Goal: Transaction & Acquisition: Purchase product/service

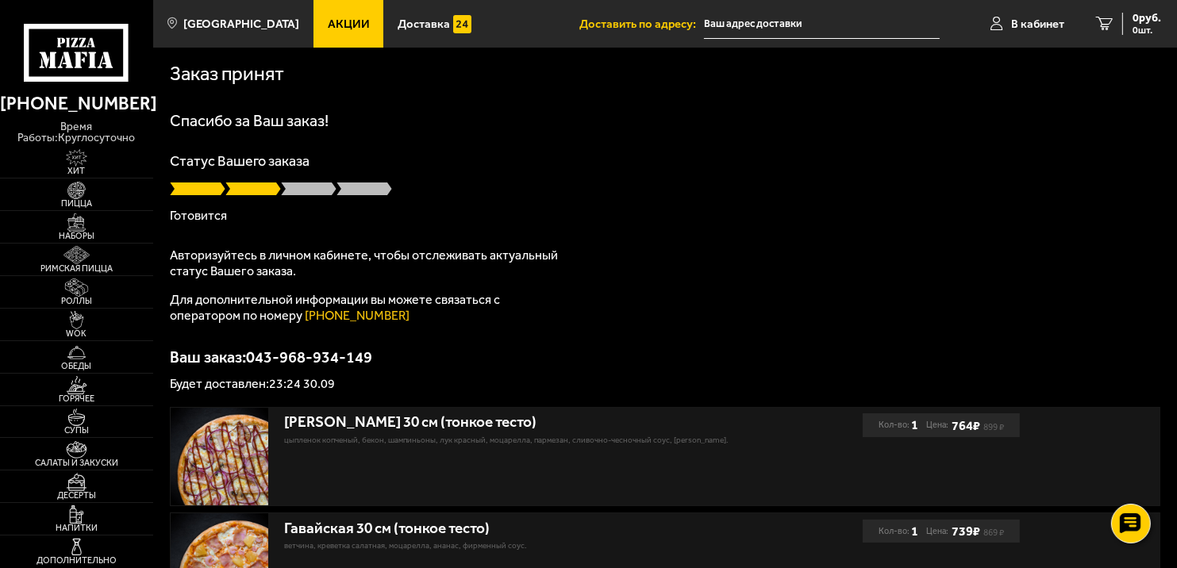
click at [330, 380] on p "Будет доставлен: 23:24 30.09" at bounding box center [666, 384] width 992 height 13
drag, startPoint x: 390, startPoint y: 310, endPoint x: 303, endPoint y: 322, distance: 88.3
click at [303, 322] on p "Для дополнительной информации вы можете связаться с оператором по номеру [PHONE…" at bounding box center [368, 308] width 397 height 32
click at [1028, 32] on link "В кабинет" at bounding box center [1028, 24] width 106 height 48
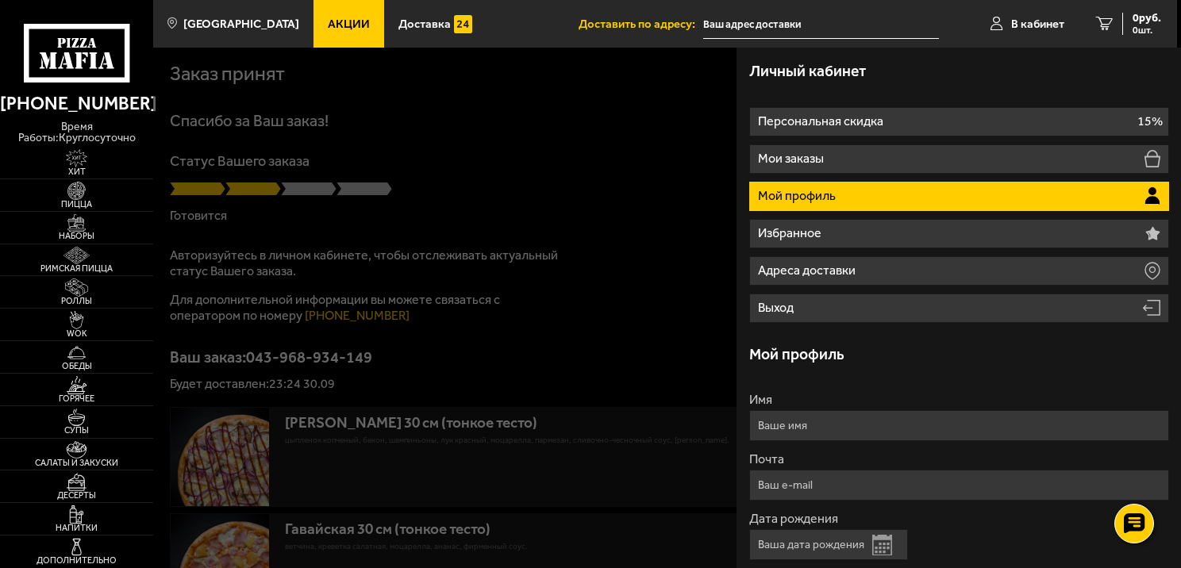
click at [1035, 190] on li "Мой профиль" at bounding box center [960, 196] width 420 height 29
click at [828, 206] on li "Мой профиль" at bounding box center [960, 196] width 420 height 29
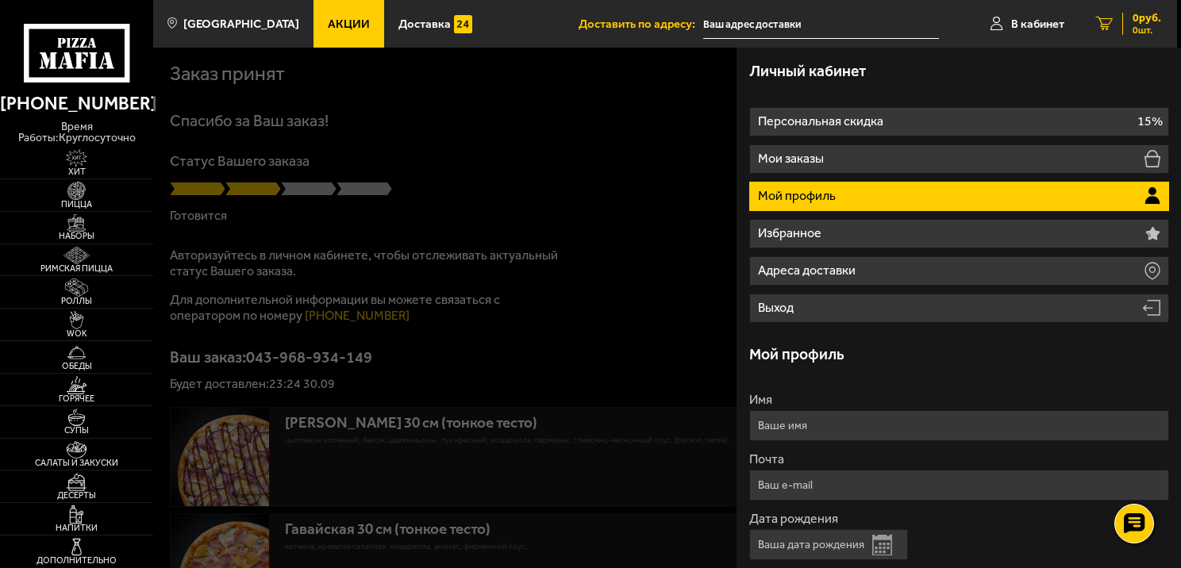
click at [1123, 29] on div "0 руб. 0 шт." at bounding box center [1142, 24] width 39 height 22
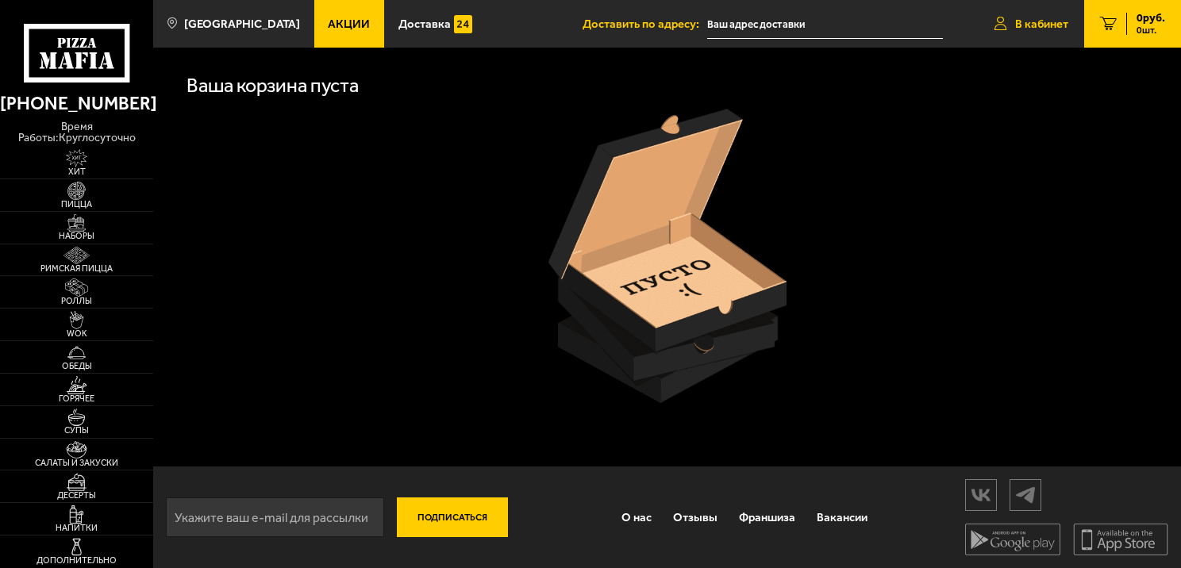
click at [1039, 21] on span "В кабинет" at bounding box center [1041, 24] width 53 height 12
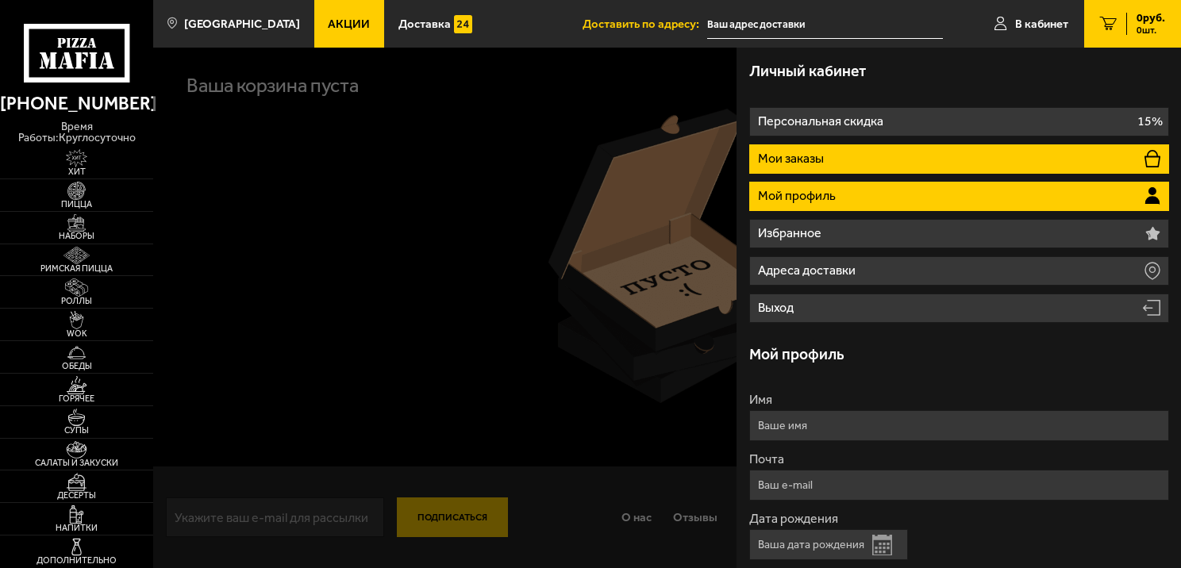
click at [950, 171] on li "Мои заказы" at bounding box center [960, 159] width 420 height 29
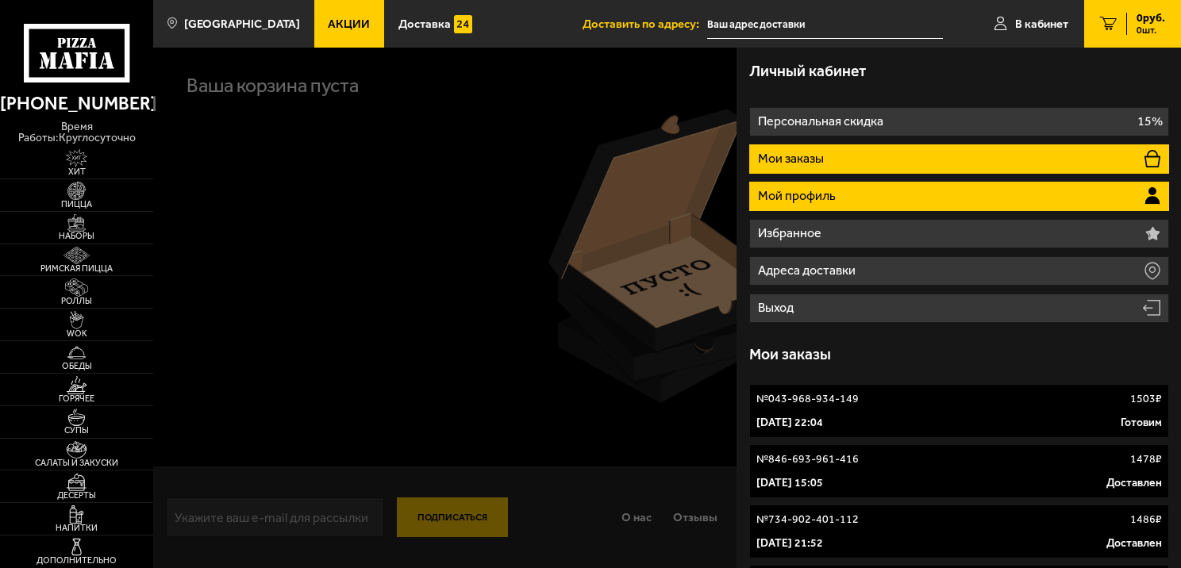
click at [794, 198] on p "Мой профиль" at bounding box center [798, 196] width 81 height 13
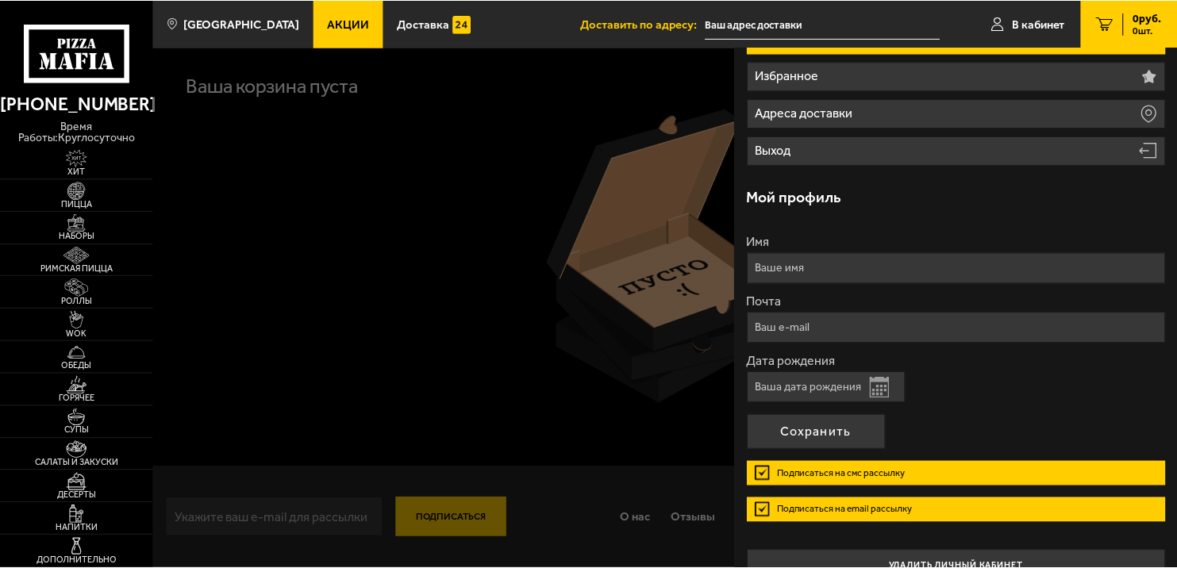
scroll to position [184, 0]
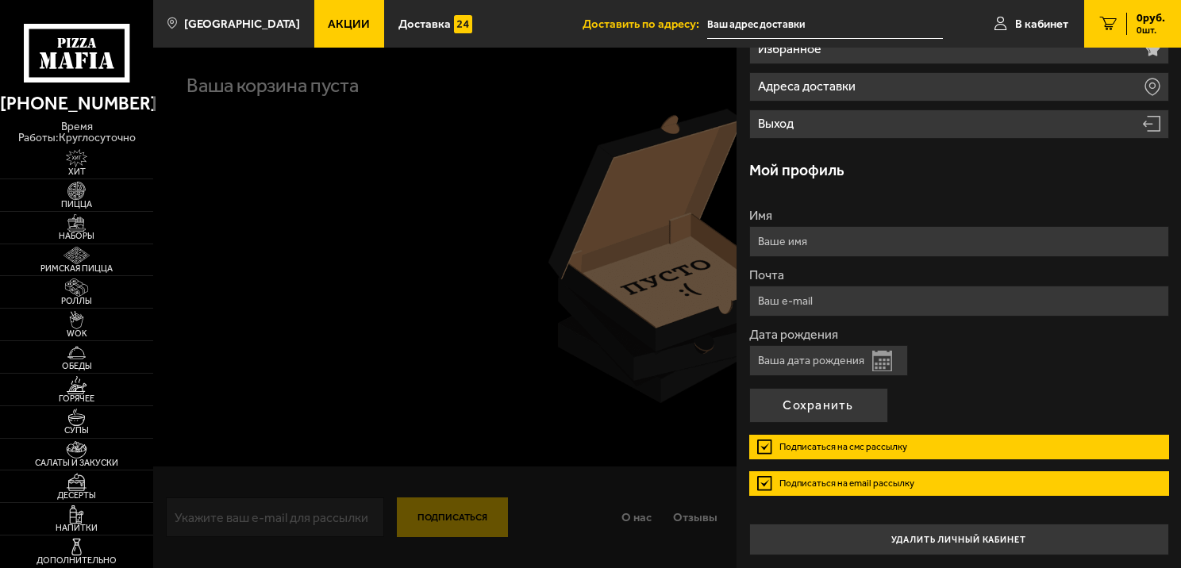
click at [441, 207] on div at bounding box center [743, 332] width 1181 height 568
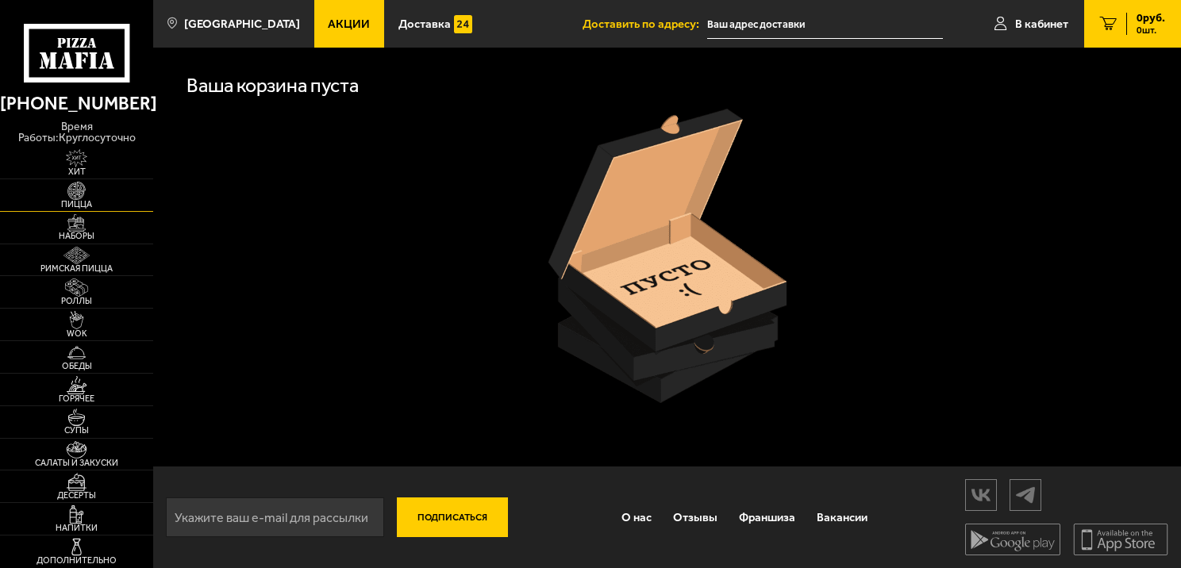
click at [48, 200] on span "Пицца" at bounding box center [76, 204] width 153 height 9
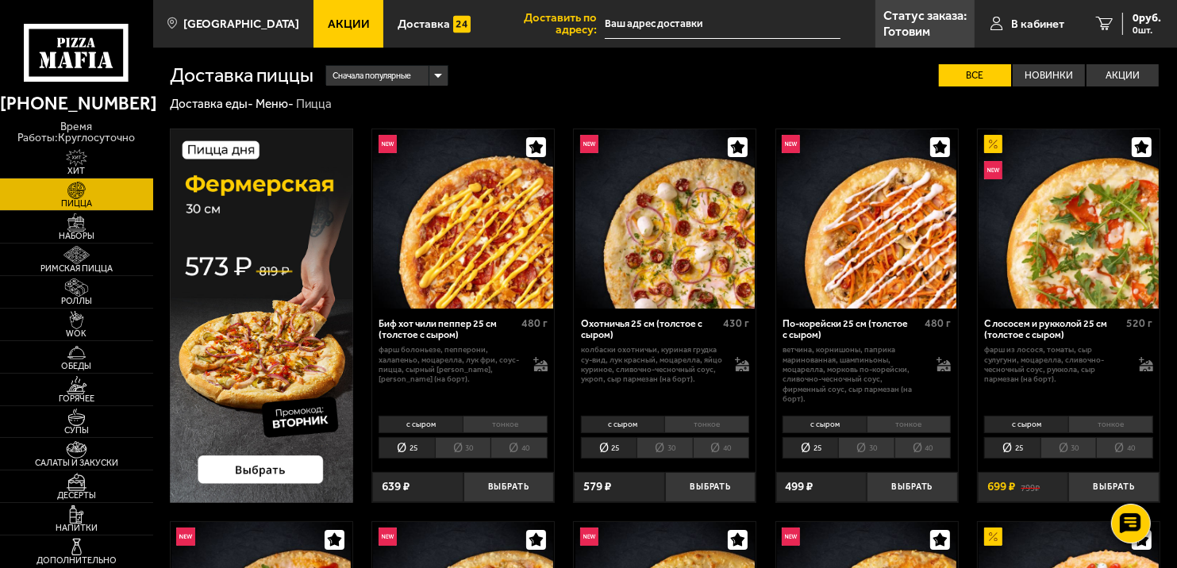
click at [491, 263] on img at bounding box center [462, 218] width 179 height 179
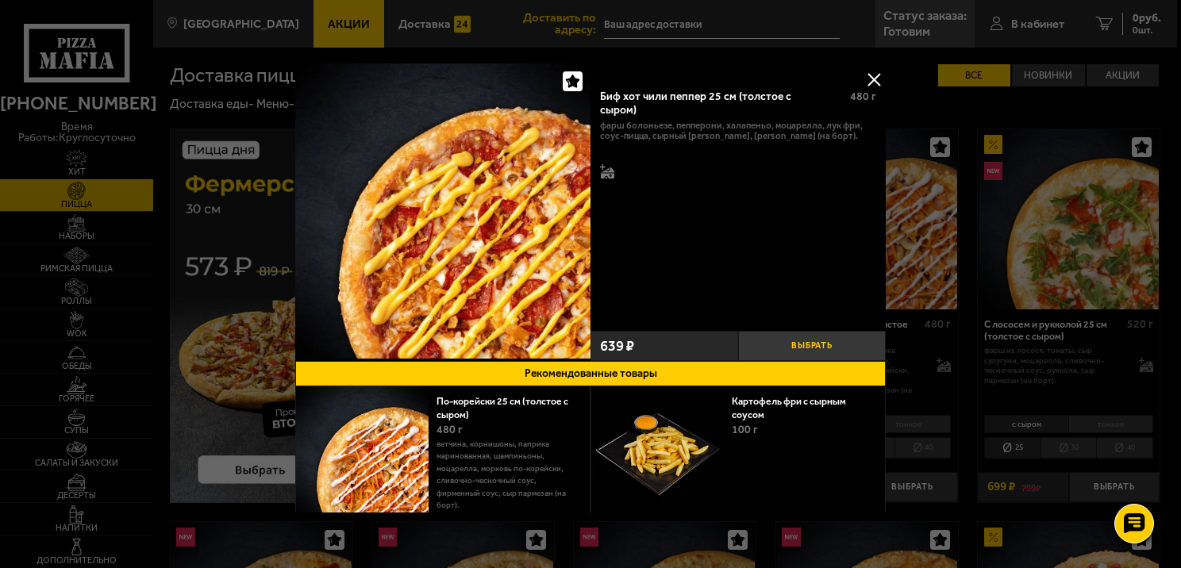
click at [818, 353] on button "Выбрать" at bounding box center [812, 346] width 148 height 30
click at [1146, 40] on div at bounding box center [590, 284] width 1181 height 568
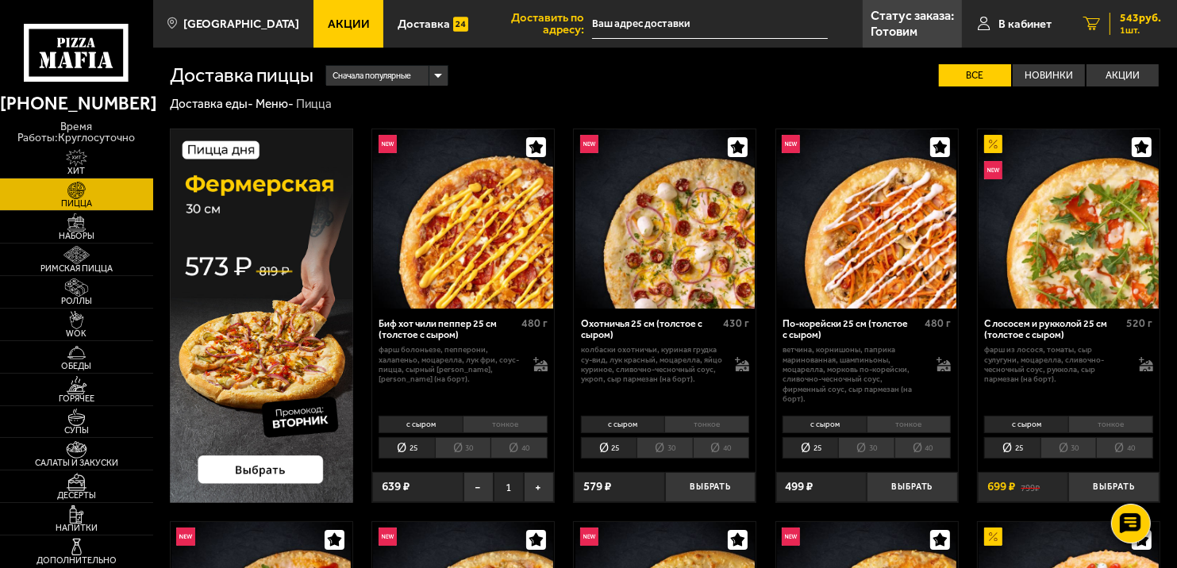
click at [1112, 21] on div "543 руб. 1 шт." at bounding box center [1136, 24] width 52 height 22
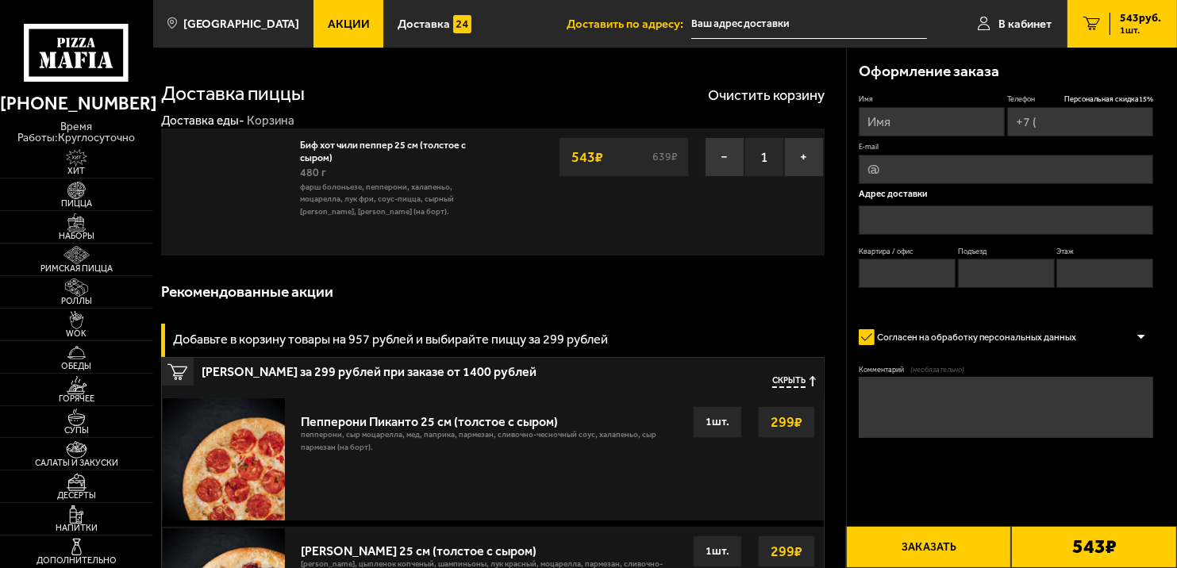
type input "+7 (951) 641-32-65"
type input "Долгоозёрная улица, 39к1"
type input "125"
type input "2"
type input "9"
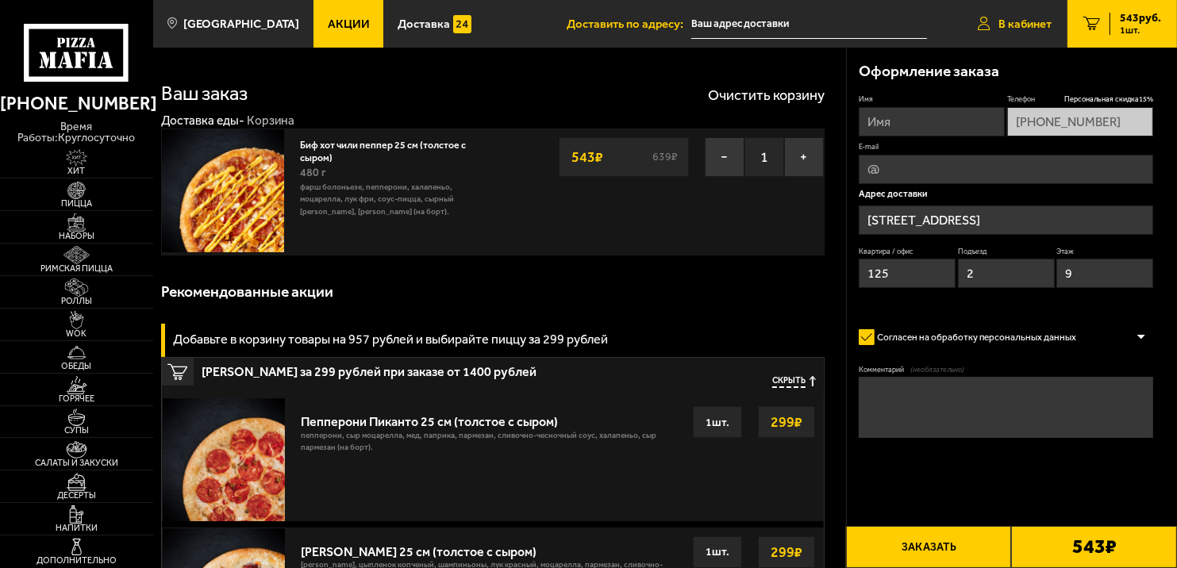
click at [1000, 25] on span "В кабинет" at bounding box center [1025, 24] width 53 height 12
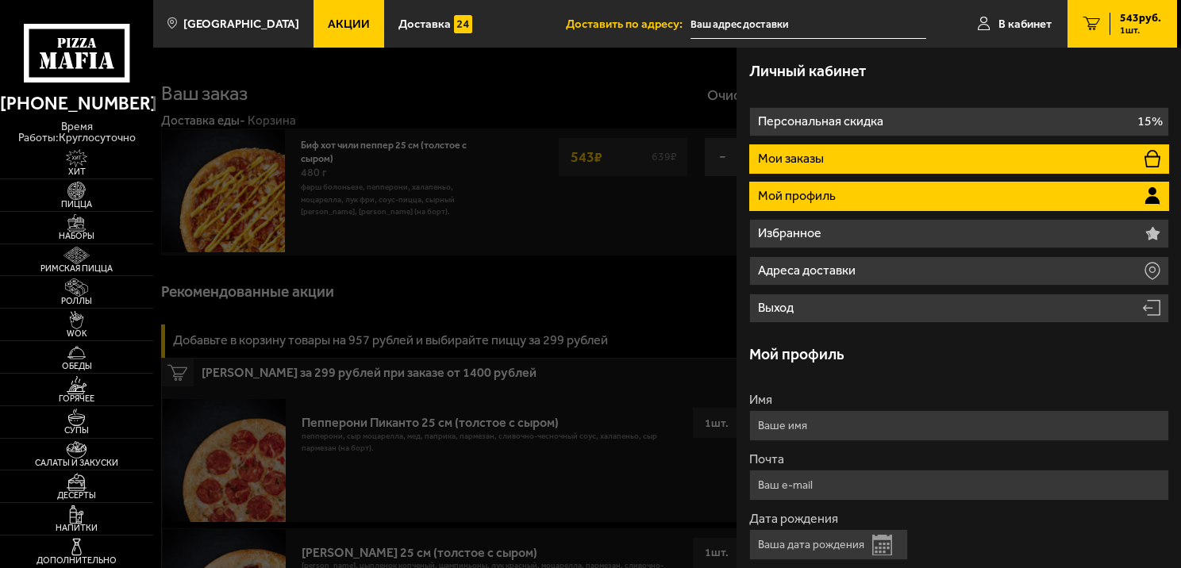
click at [854, 161] on li "Мои заказы" at bounding box center [960, 159] width 420 height 29
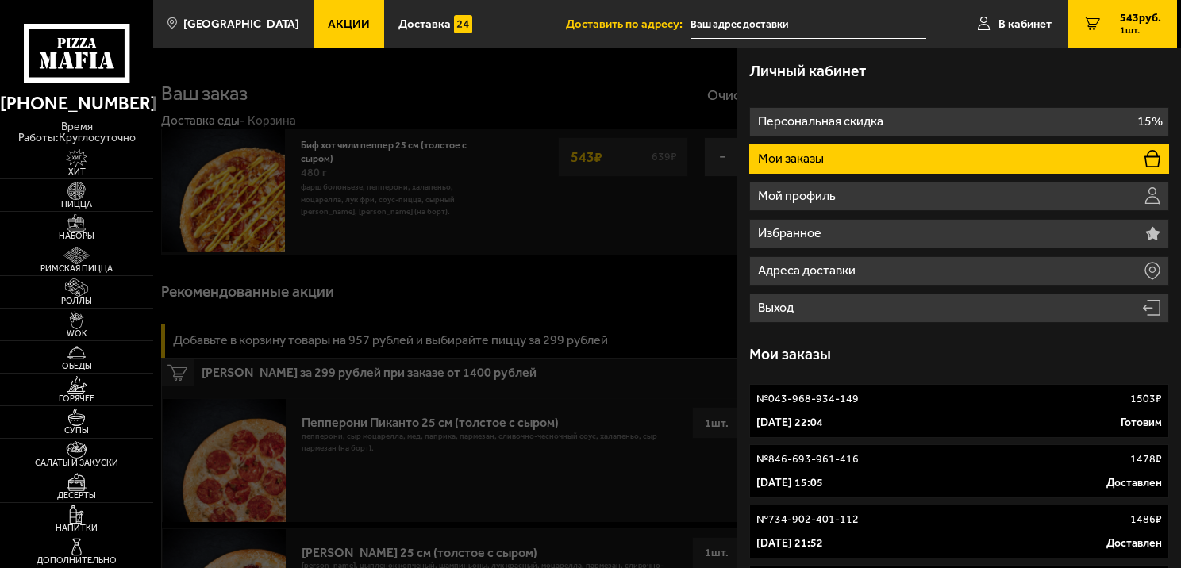
click at [833, 400] on p "№ 043-968-934-149" at bounding box center [808, 399] width 102 height 16
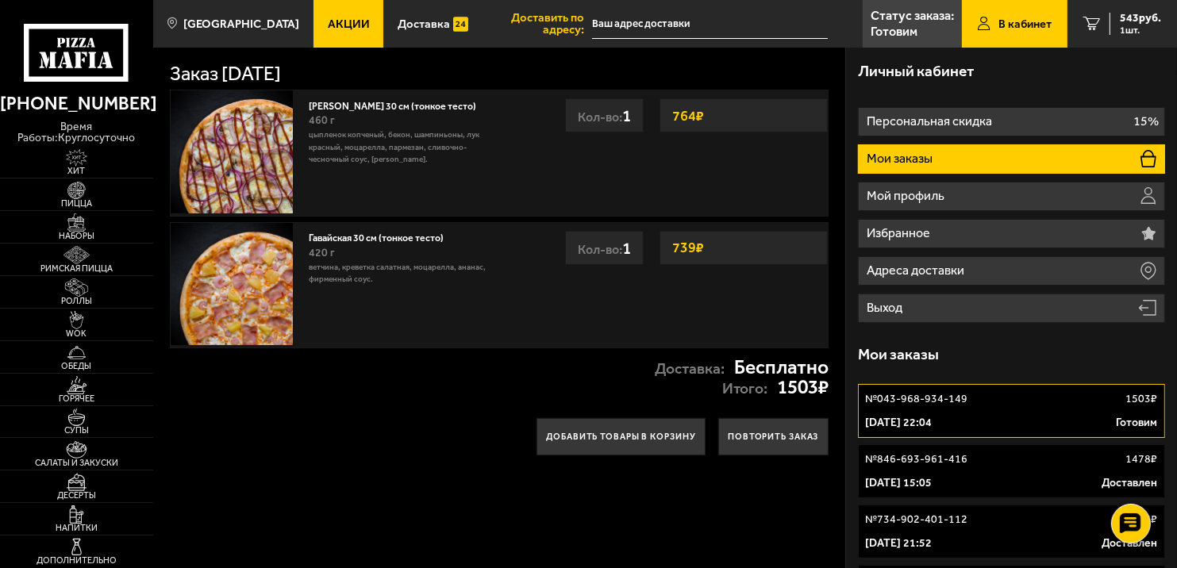
click at [932, 425] on p "30 сентября 2025 г. 22:04" at bounding box center [898, 423] width 67 height 16
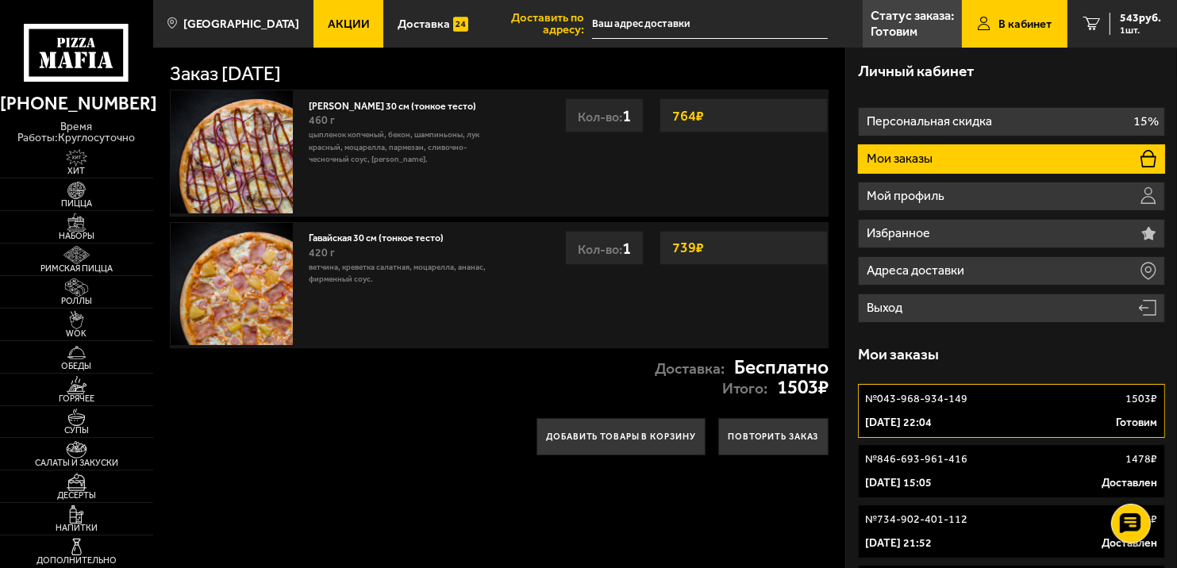
click at [932, 425] on p "30 сентября 2025 г. 22:04" at bounding box center [898, 423] width 67 height 16
click at [1059, 395] on div "№ 043-968-934-149 1503 ₽" at bounding box center [1011, 399] width 292 height 16
